Goal: Task Accomplishment & Management: Complete application form

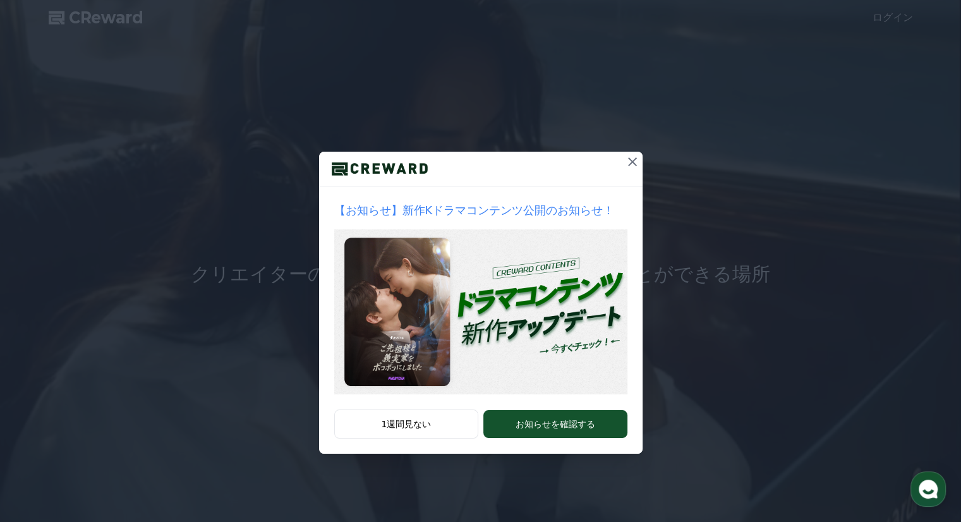
click at [631, 161] on icon at bounding box center [632, 161] width 9 height 9
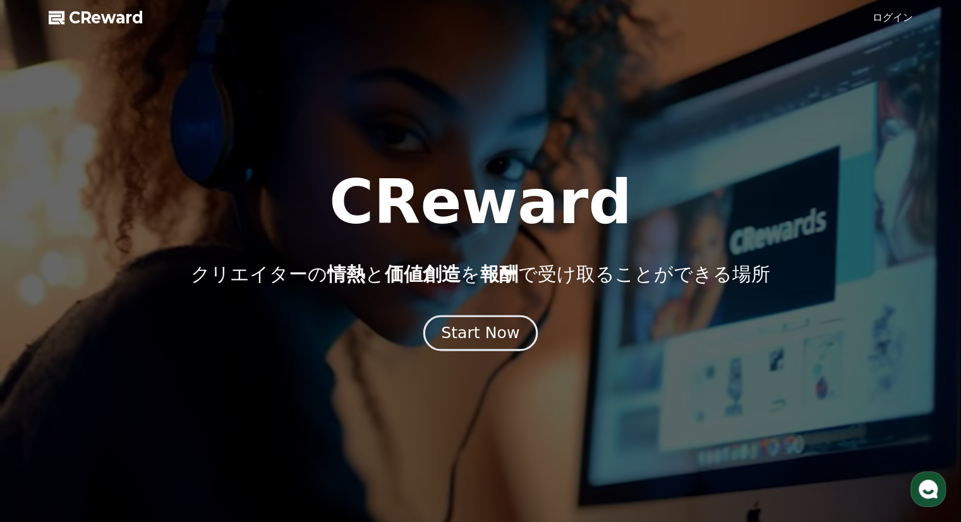
click at [508, 334] on div "Start Now" at bounding box center [480, 332] width 78 height 21
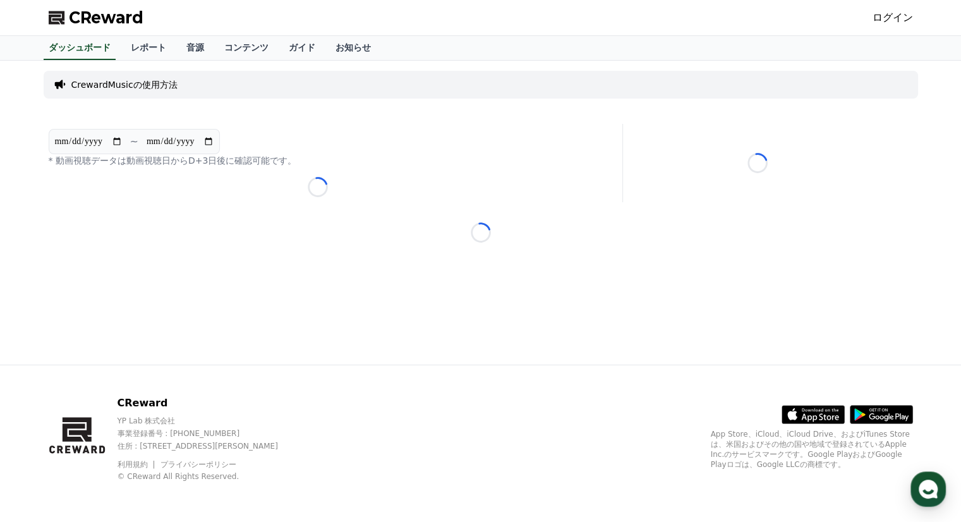
click at [904, 22] on link "ログイン" at bounding box center [893, 17] width 40 height 15
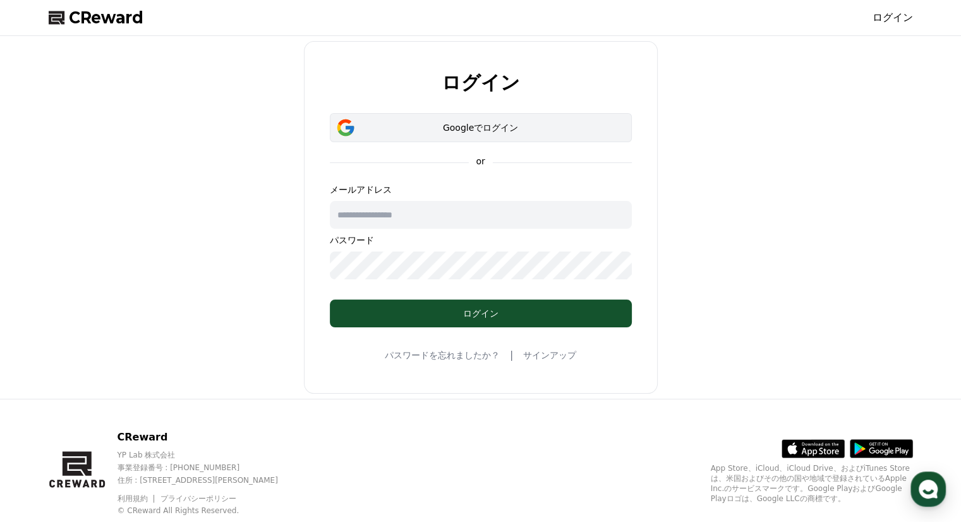
click at [509, 128] on div "Googleでログイン" at bounding box center [480, 127] width 265 height 13
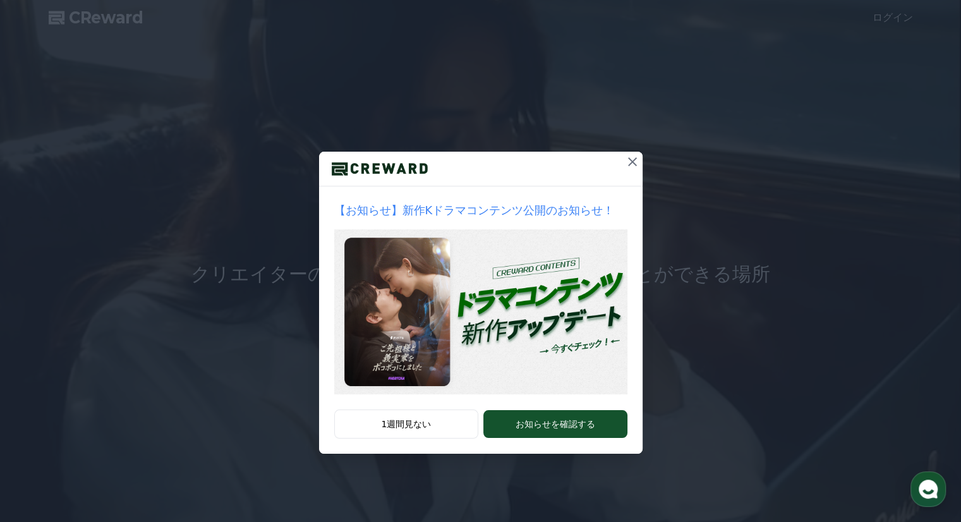
drag, startPoint x: 636, startPoint y: 166, endPoint x: 672, endPoint y: 131, distance: 50.5
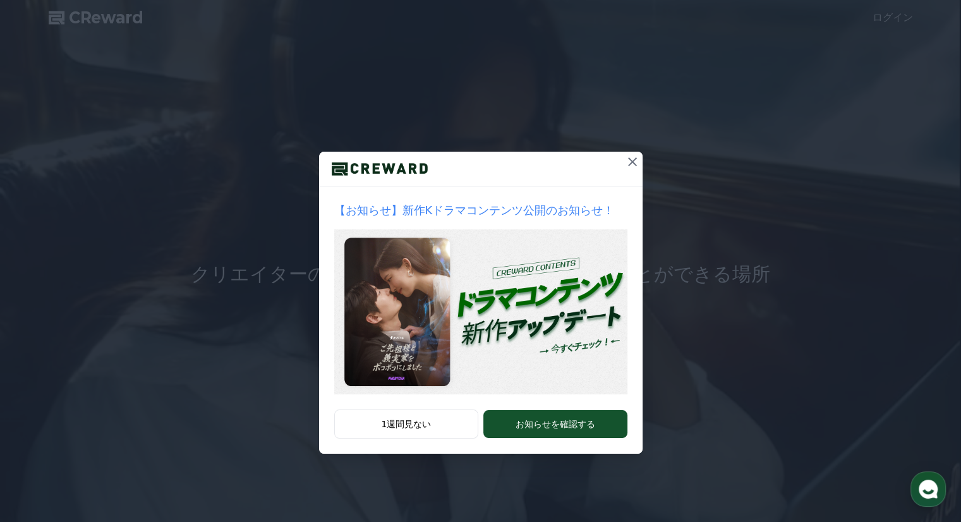
click at [636, 166] on icon at bounding box center [632, 161] width 15 height 15
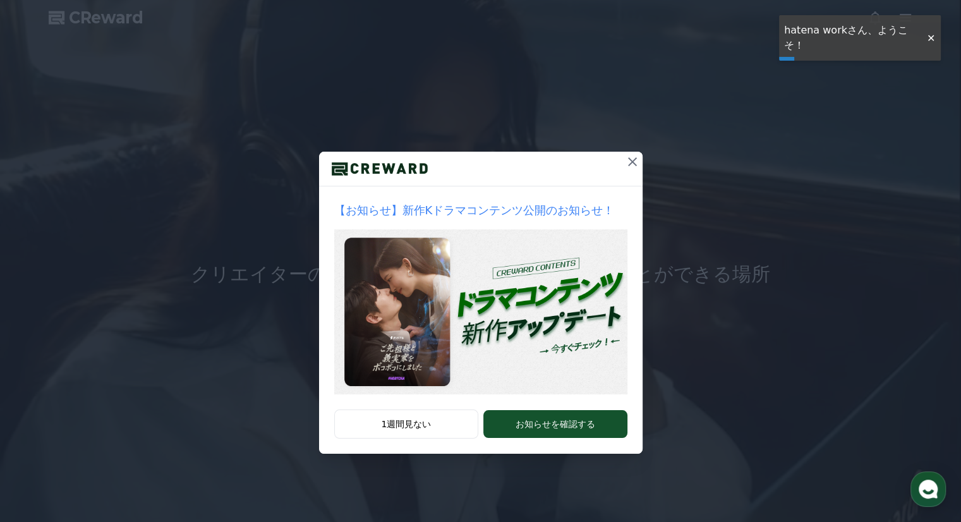
click at [629, 164] on icon at bounding box center [632, 161] width 9 height 9
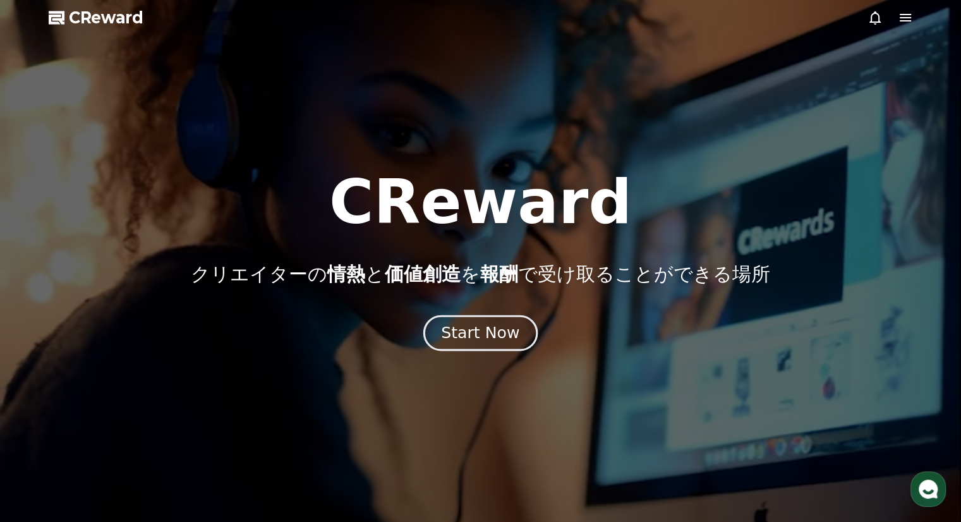
click at [517, 326] on button "Start Now" at bounding box center [480, 333] width 114 height 36
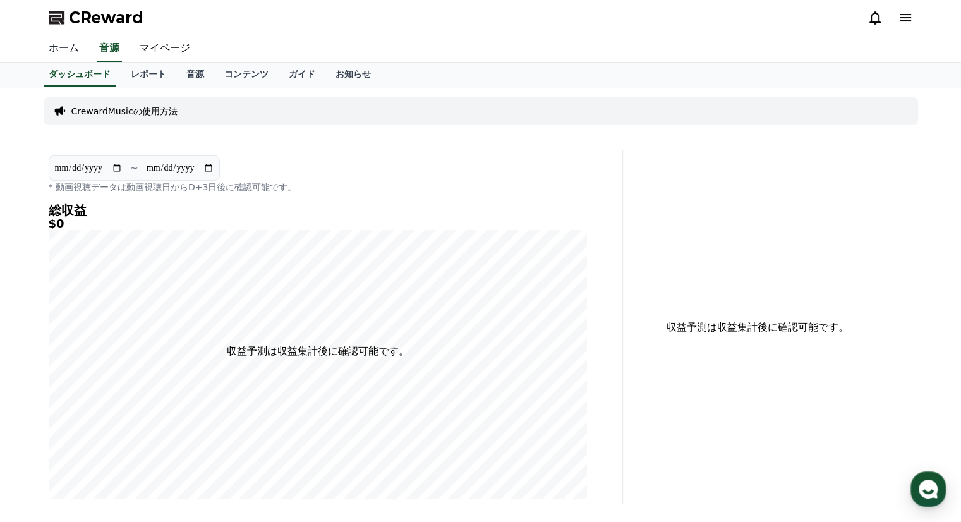
click at [58, 49] on link "ホーム" at bounding box center [64, 48] width 51 height 27
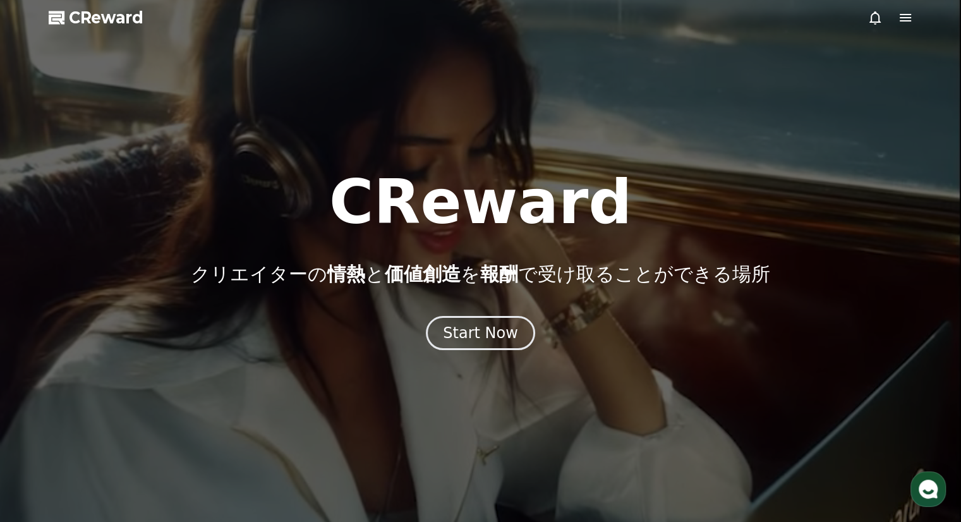
click at [910, 23] on icon at bounding box center [905, 17] width 15 height 15
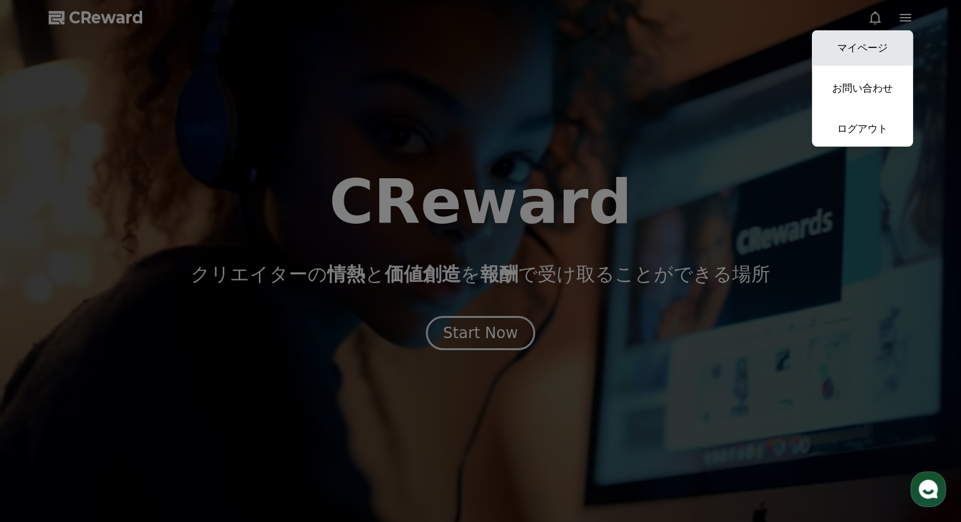
click at [880, 44] on link "マイページ" at bounding box center [862, 47] width 101 height 35
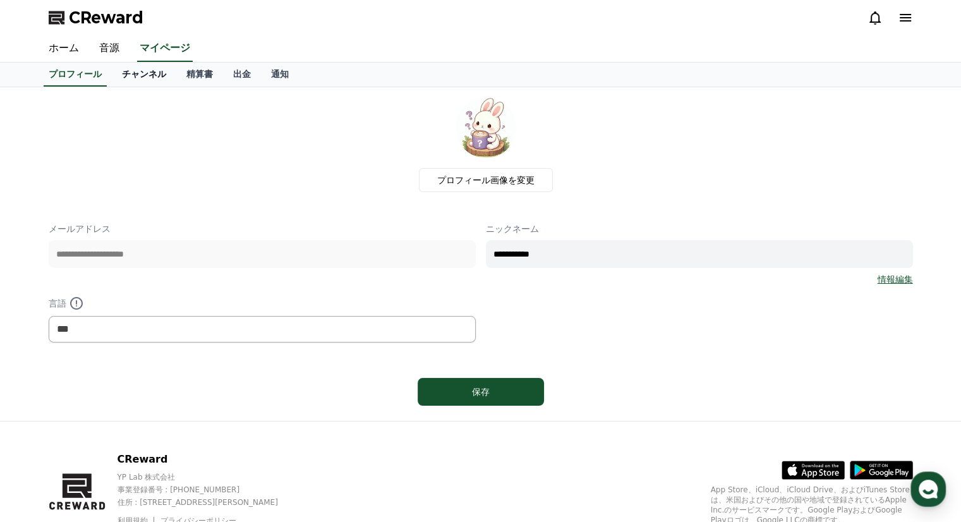
click at [112, 70] on link "チャンネル" at bounding box center [144, 75] width 64 height 24
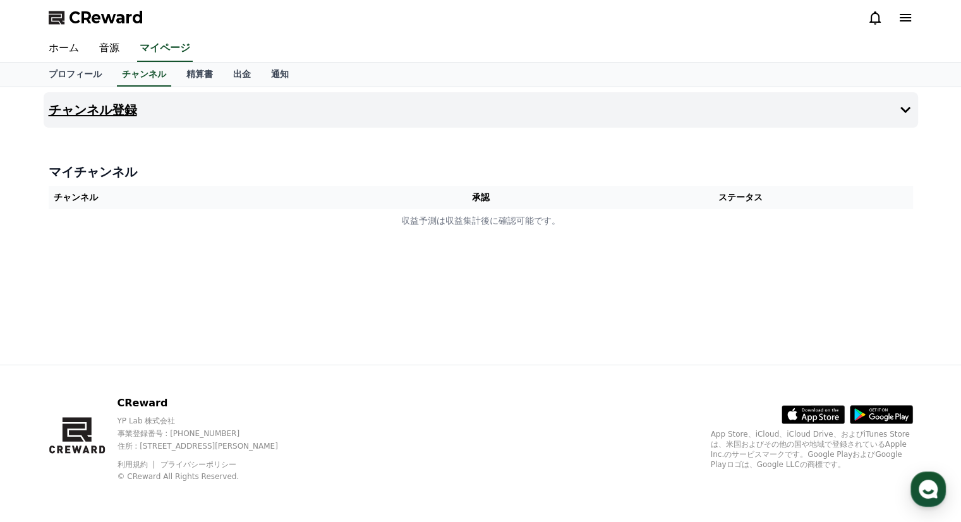
click at [118, 111] on h4 "チャンネル登録" at bounding box center [93, 110] width 88 height 14
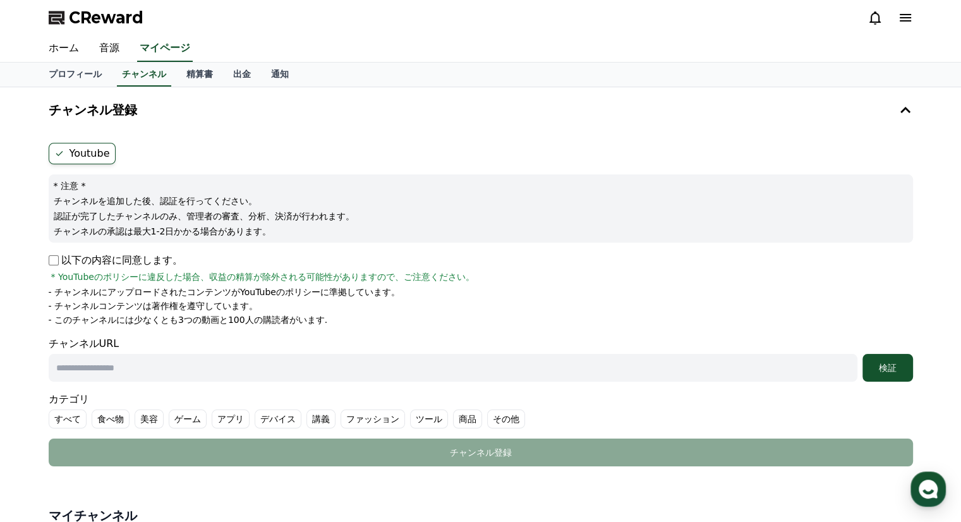
click at [90, 150] on label "Youtube" at bounding box center [82, 153] width 67 height 21
click at [131, 261] on p "以下の内容に同意します。" at bounding box center [116, 260] width 134 height 15
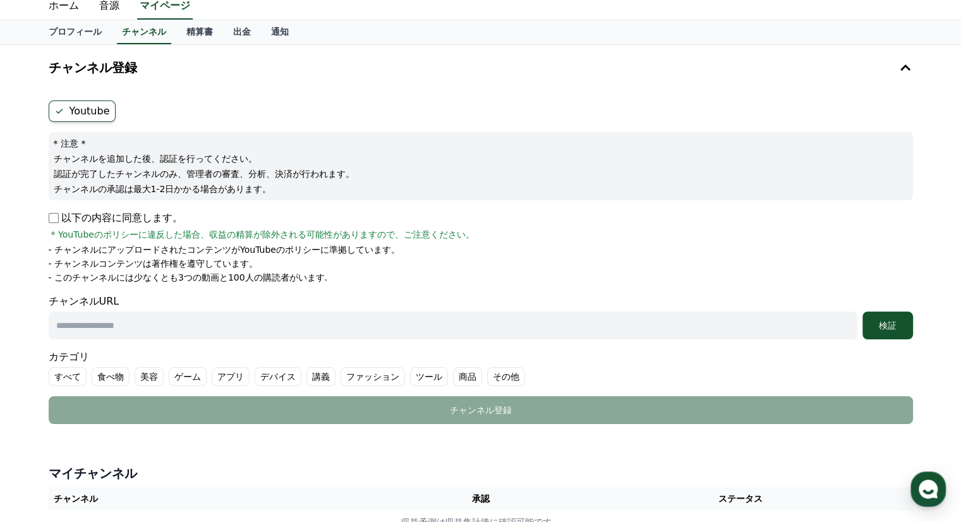
scroll to position [63, 0]
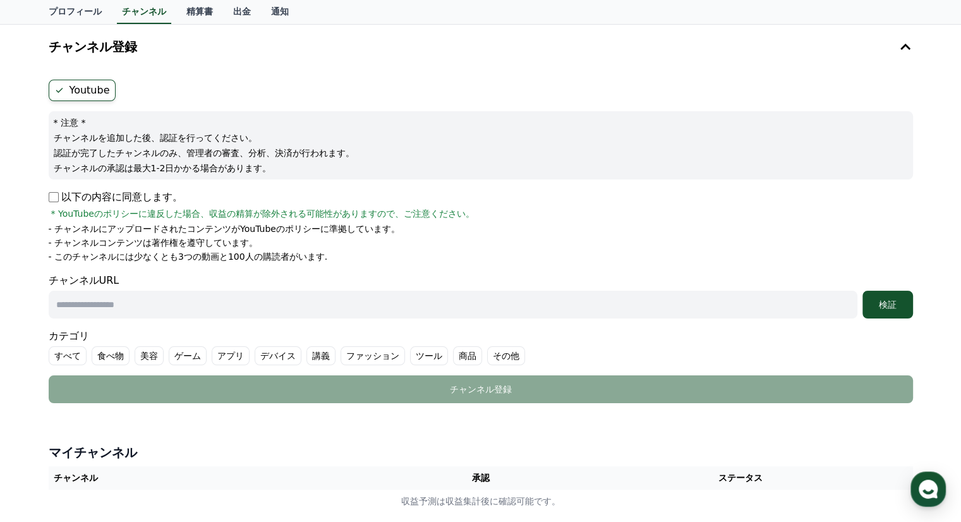
click at [206, 297] on input "text" at bounding box center [453, 305] width 809 height 28
paste input "**********"
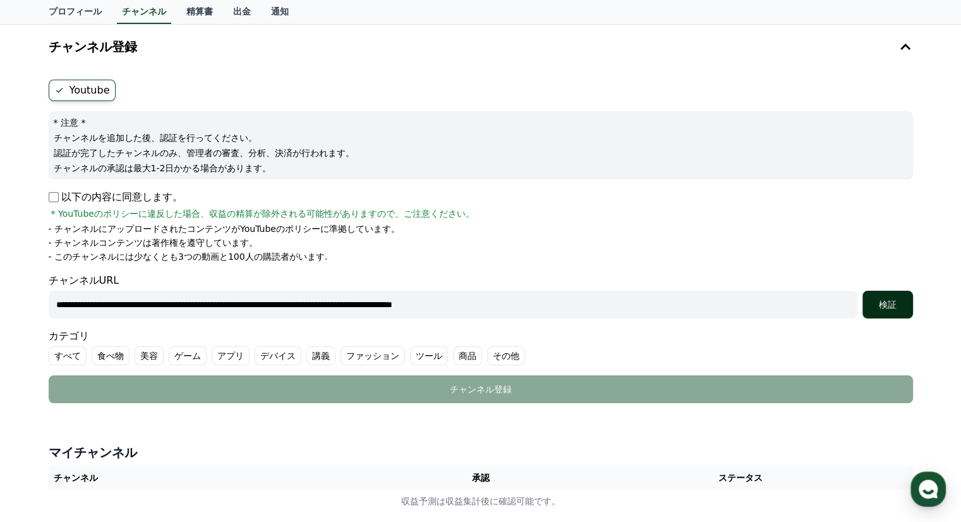
type input "**********"
click at [874, 306] on div "検証" at bounding box center [888, 304] width 40 height 13
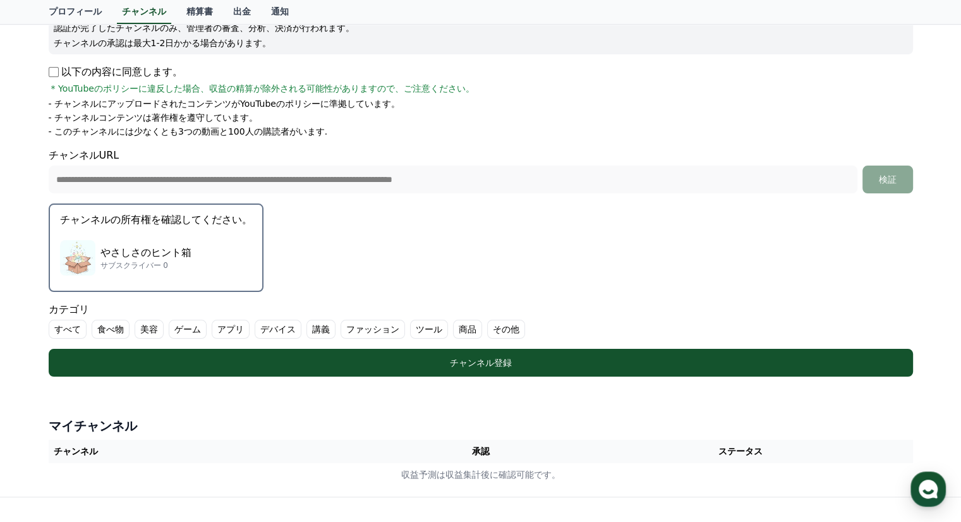
scroll to position [190, 0]
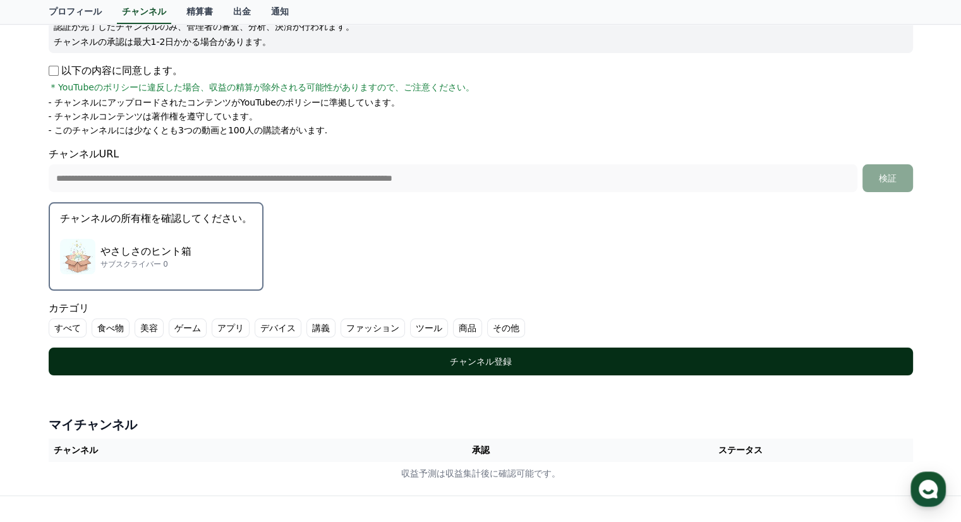
click at [523, 360] on div "チャンネル登録" at bounding box center [481, 361] width 814 height 13
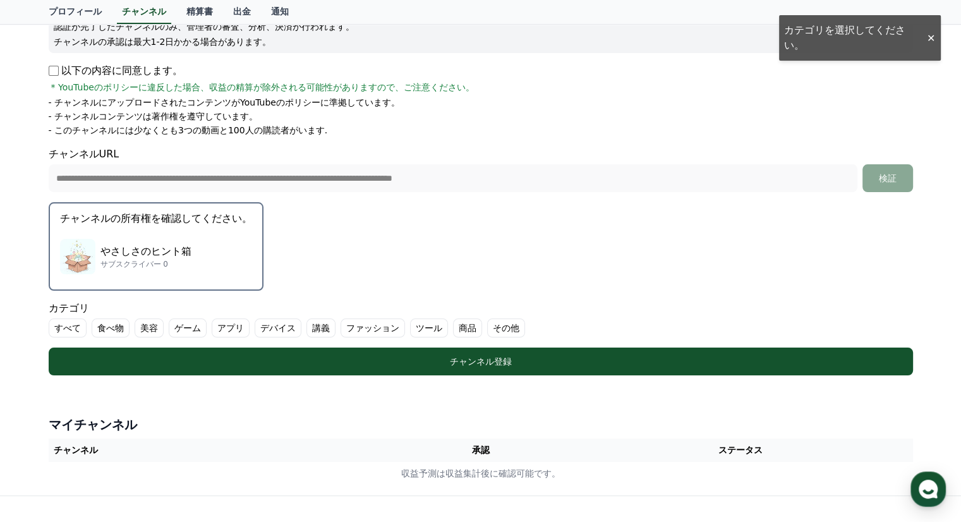
click at [68, 325] on label "すべて" at bounding box center [68, 327] width 38 height 19
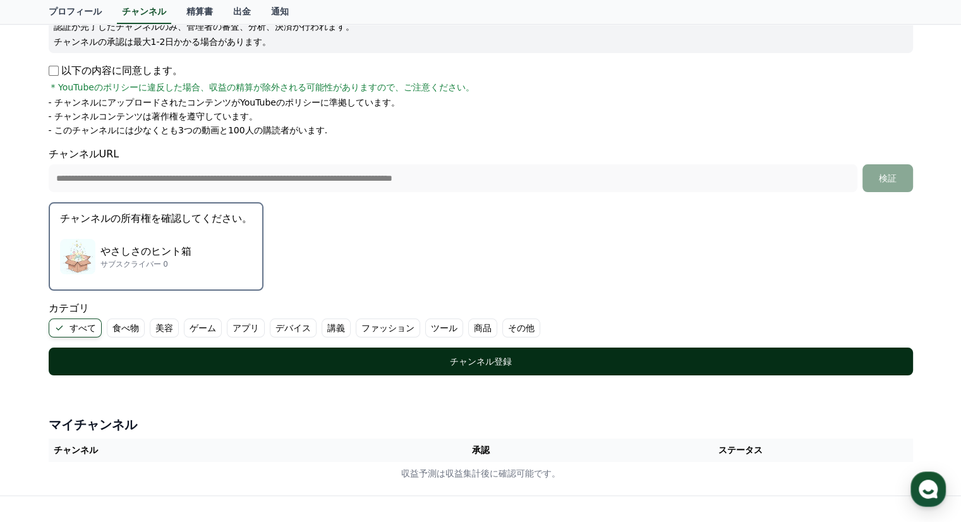
click at [128, 358] on div "チャンネル登録" at bounding box center [481, 361] width 814 height 13
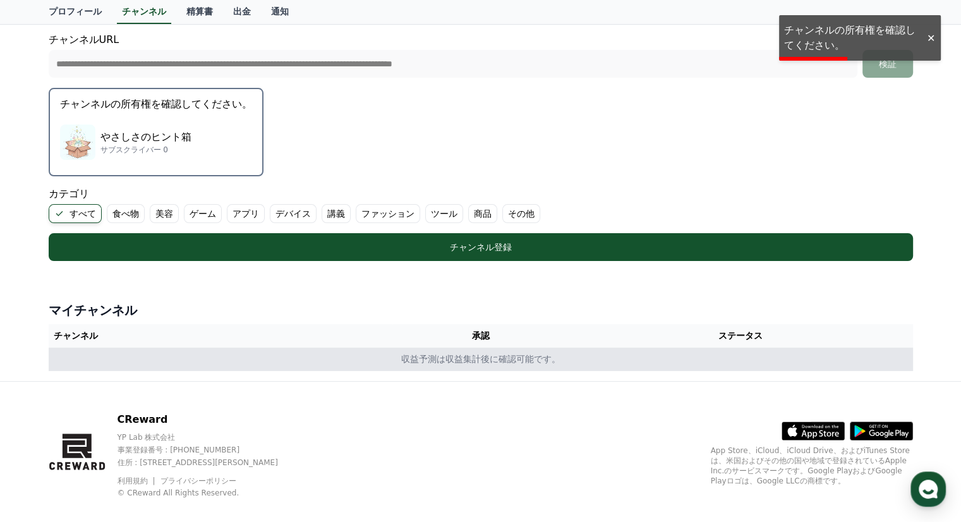
scroll to position [316, 0]
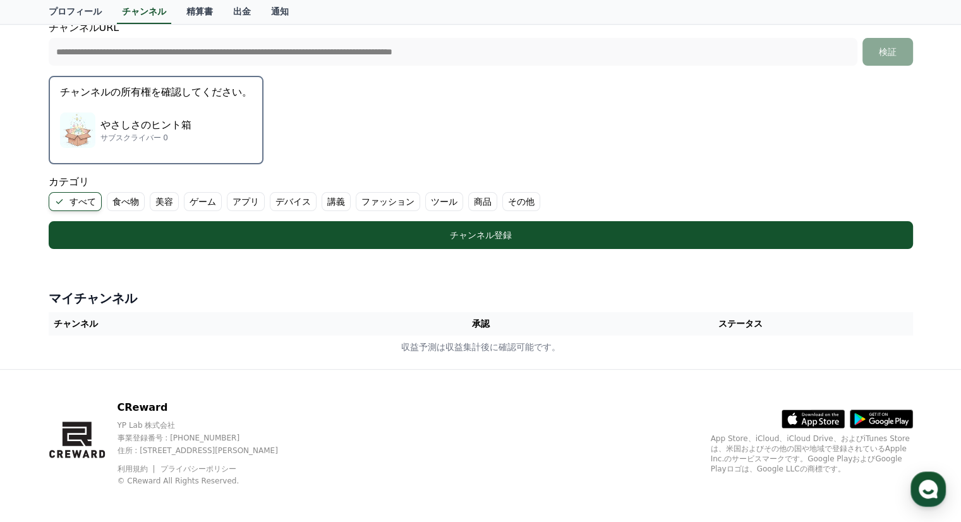
click at [502, 204] on label "その他" at bounding box center [521, 201] width 38 height 19
click at [71, 200] on label "すべて" at bounding box center [75, 201] width 53 height 19
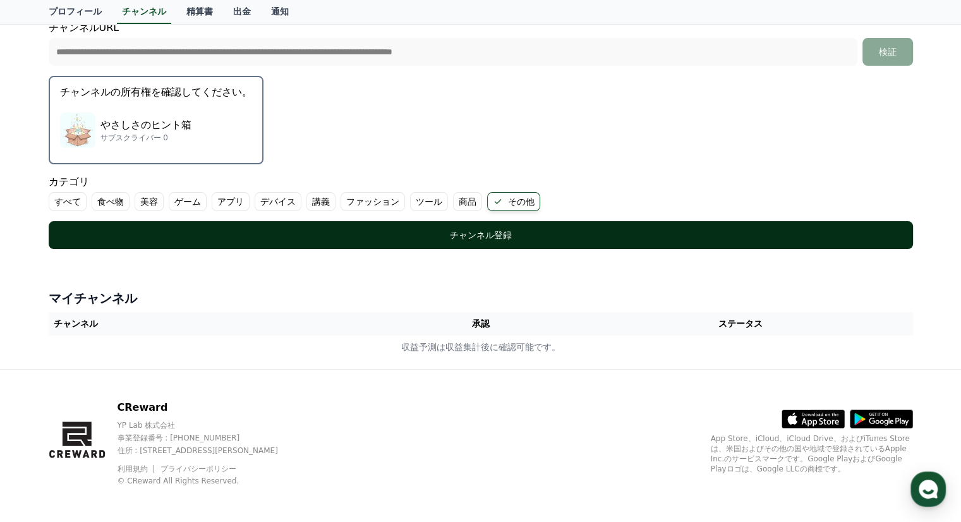
click at [284, 229] on div "チャンネル登録" at bounding box center [481, 235] width 814 height 13
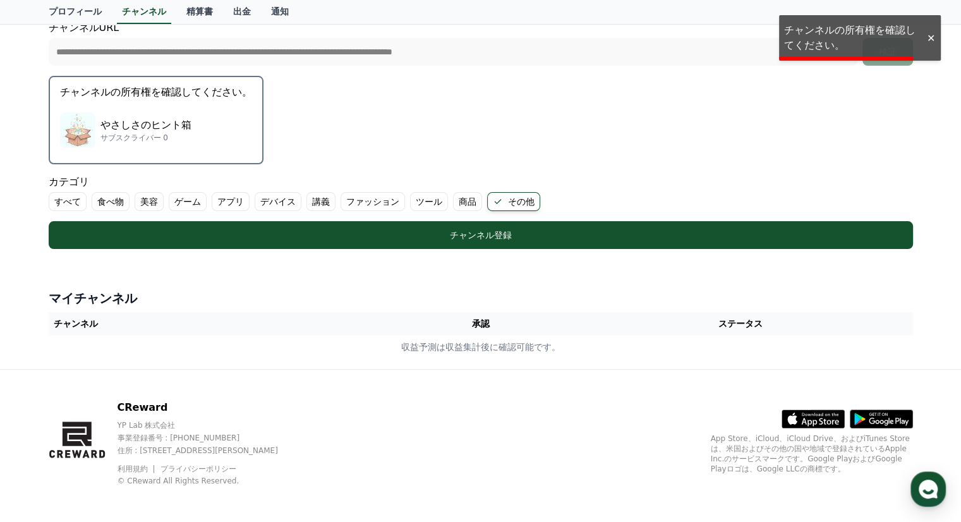
scroll to position [190, 0]
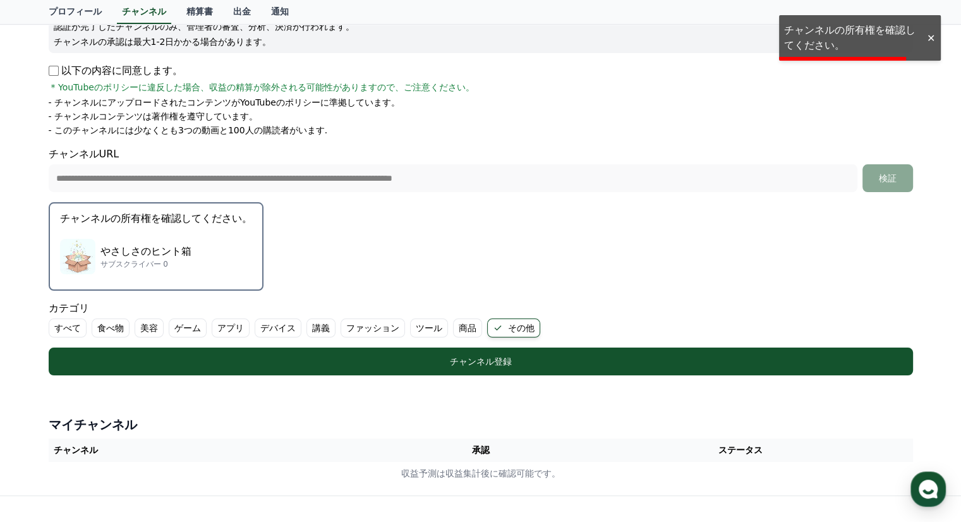
click at [139, 244] on p "やさしさのヒント箱" at bounding box center [145, 251] width 91 height 15
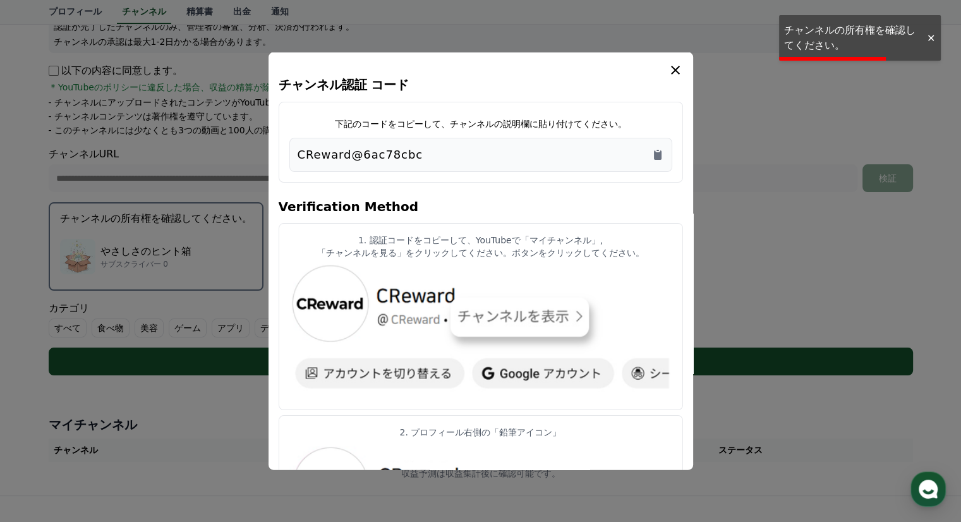
click at [359, 255] on p "「チャンネルを見る」をクリックしてください。ボタンをクリックしてください。" at bounding box center [480, 252] width 383 height 13
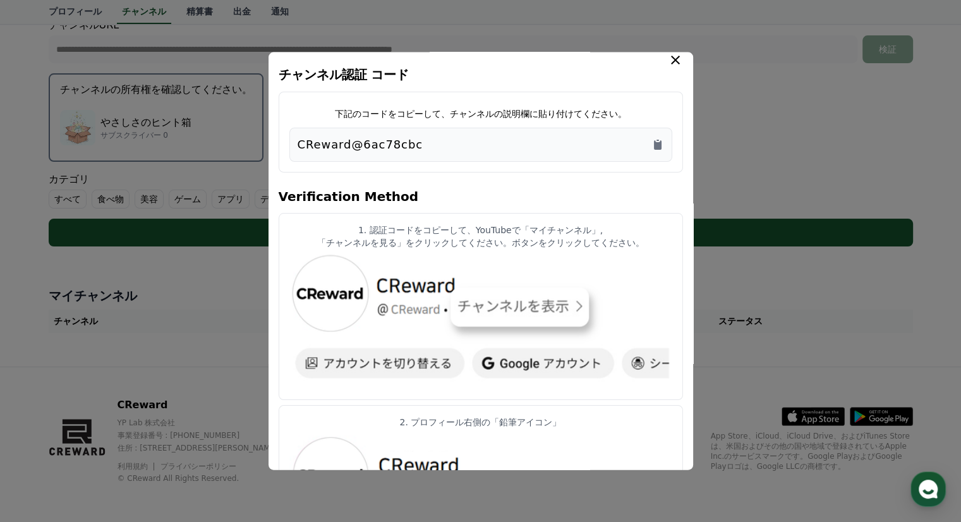
scroll to position [0, 0]
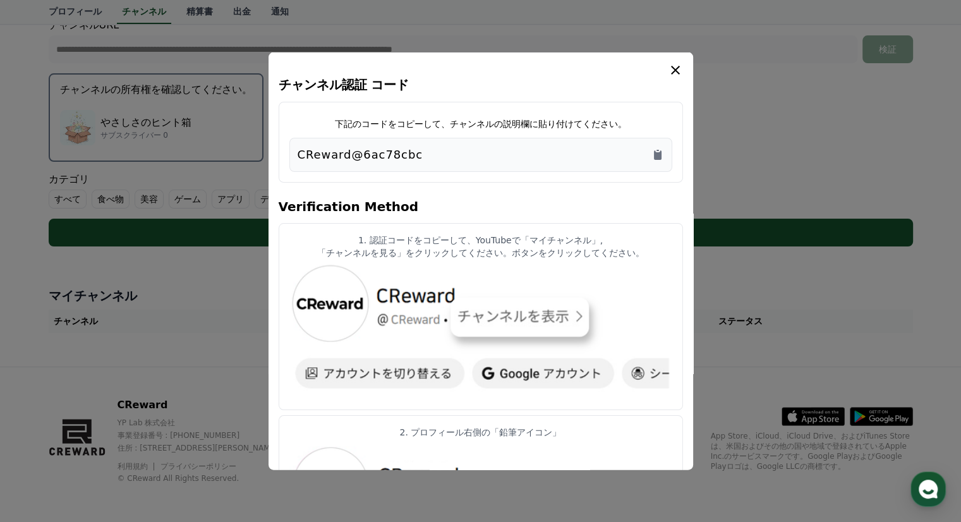
click at [648, 156] on div "CReward@6ac78cbc" at bounding box center [481, 155] width 366 height 18
click at [657, 156] on icon "Copy to clipboard" at bounding box center [658, 154] width 8 height 9
click at [680, 73] on icon "modal" at bounding box center [675, 70] width 15 height 15
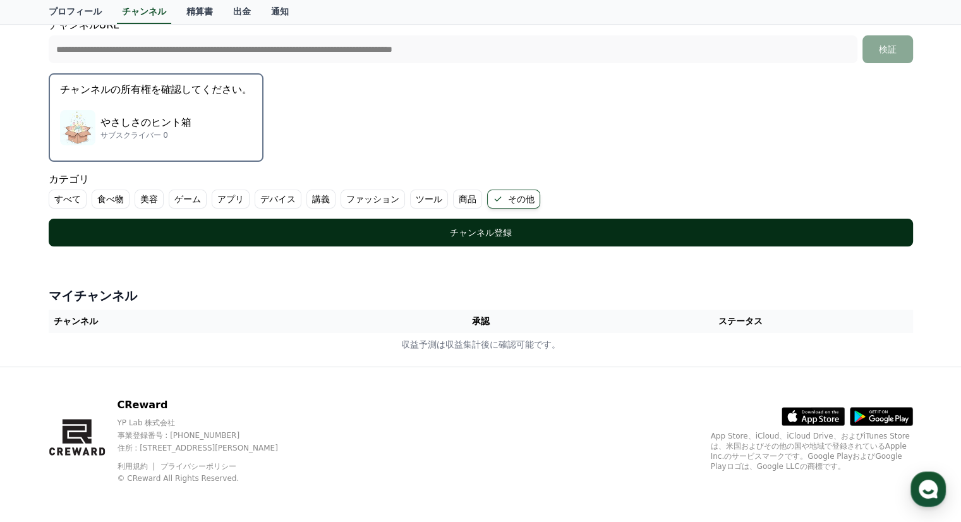
click at [485, 227] on div "チャンネル登録" at bounding box center [481, 232] width 814 height 13
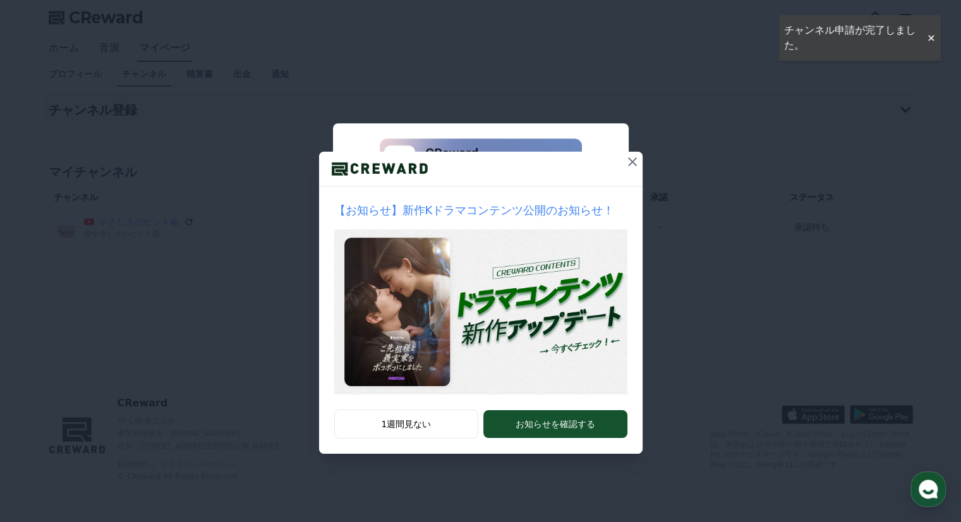
click at [632, 162] on icon at bounding box center [632, 161] width 9 height 9
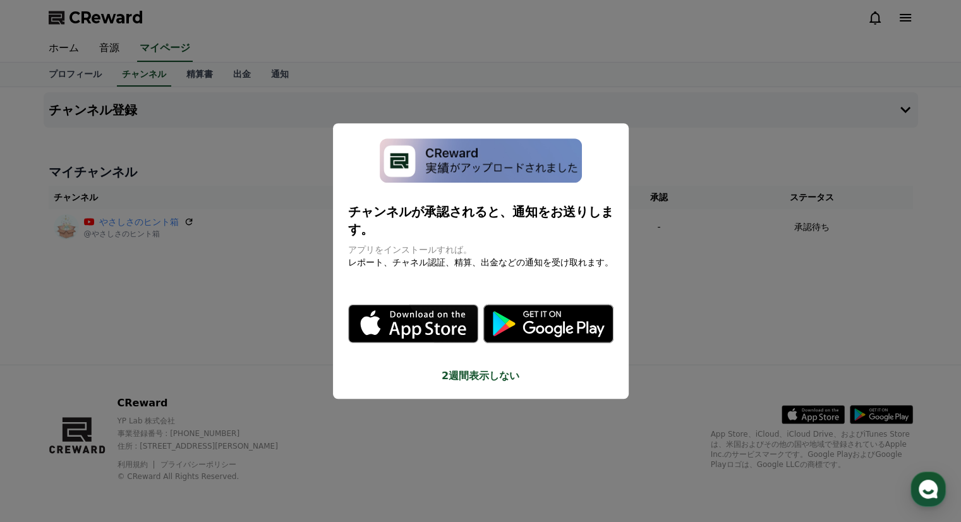
click at [604, 91] on button "close modal" at bounding box center [480, 261] width 961 height 522
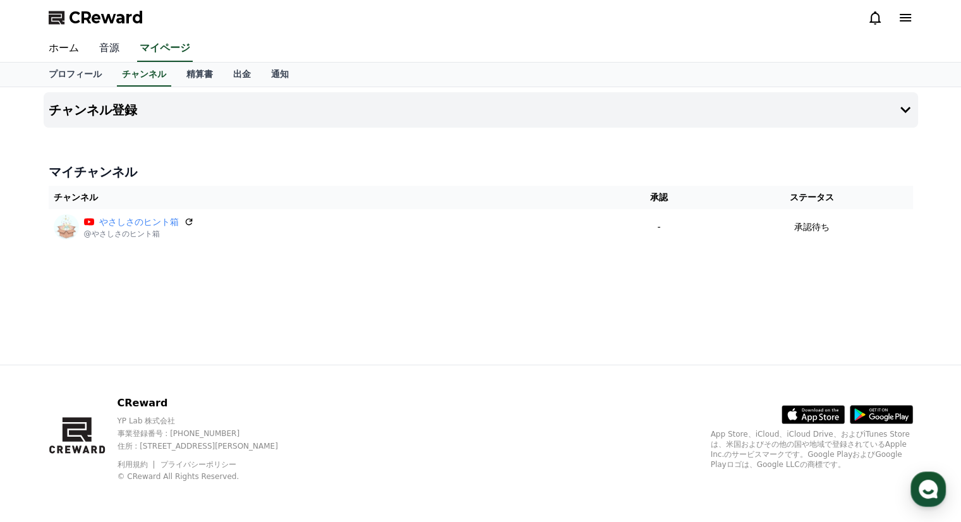
click at [106, 44] on link "音源" at bounding box center [109, 48] width 40 height 27
